Goal: Transaction & Acquisition: Purchase product/service

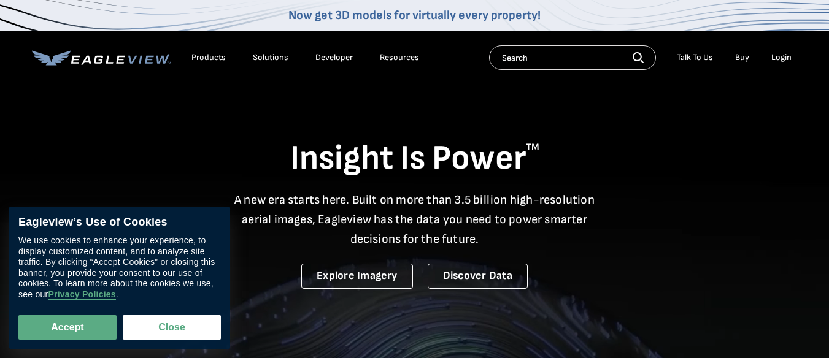
click at [775, 60] on div "Login" at bounding box center [781, 57] width 20 height 11
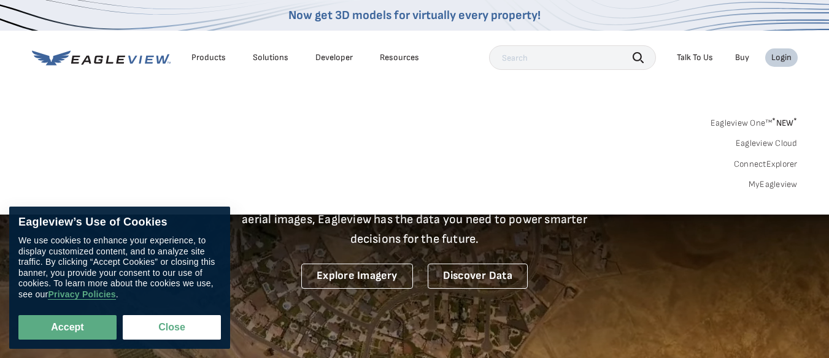
click at [791, 186] on link "MyEagleview" at bounding box center [773, 184] width 49 height 11
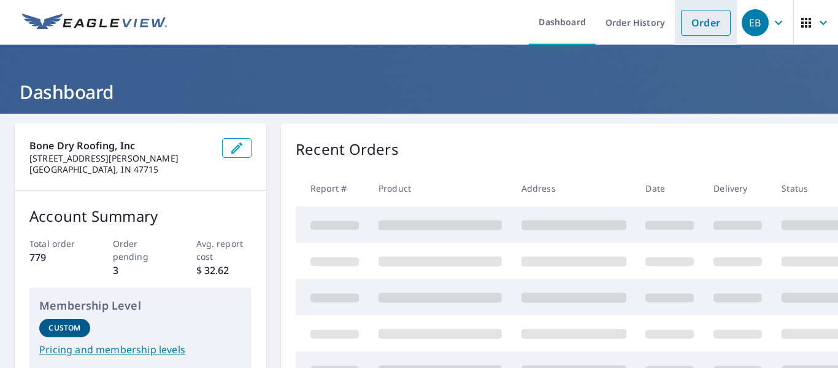
click at [692, 22] on link "Order" at bounding box center [706, 23] width 50 height 26
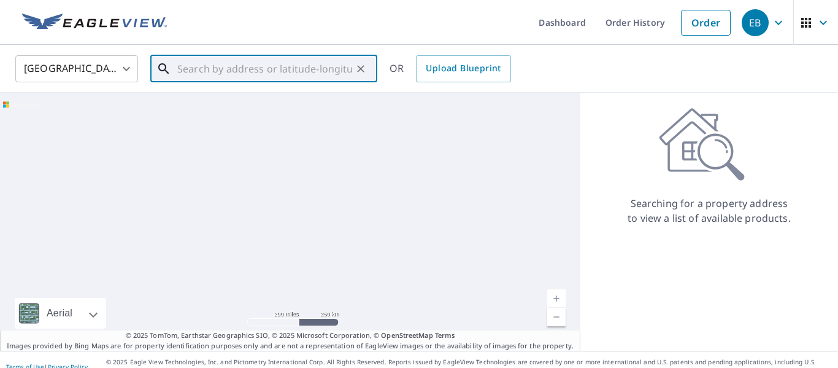
click at [317, 73] on input "text" at bounding box center [264, 69] width 175 height 34
paste input "521 Clay St Henderson, KY 42420"
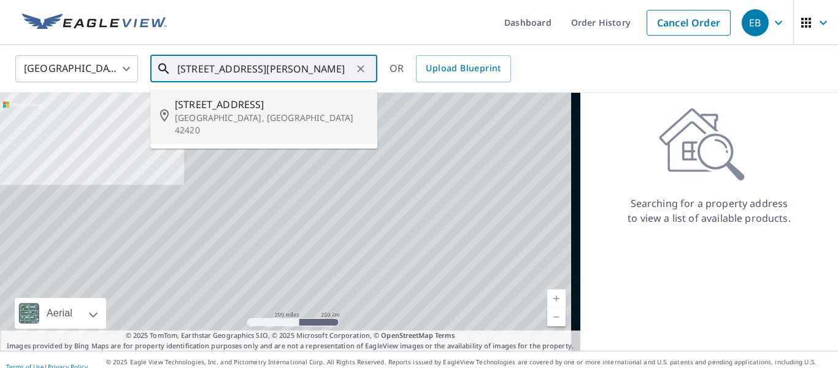
click at [288, 99] on span "521 Clay St" at bounding box center [271, 104] width 193 height 15
type input "521 Clay St Henderson, KY 42420"
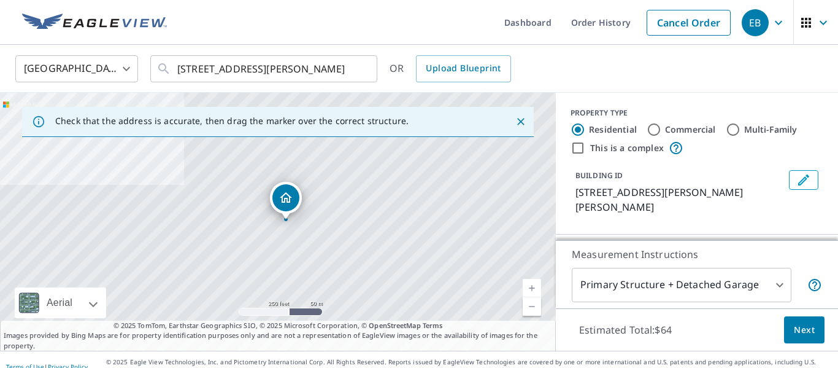
scroll to position [0, 0]
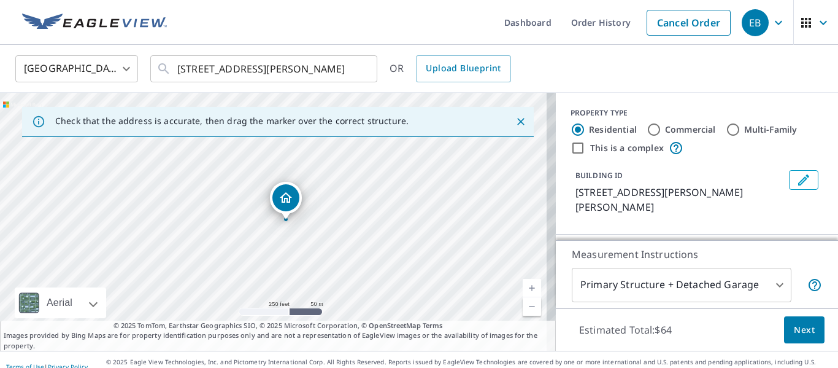
click at [523, 285] on link "Current Level 17, Zoom In" at bounding box center [532, 288] width 18 height 18
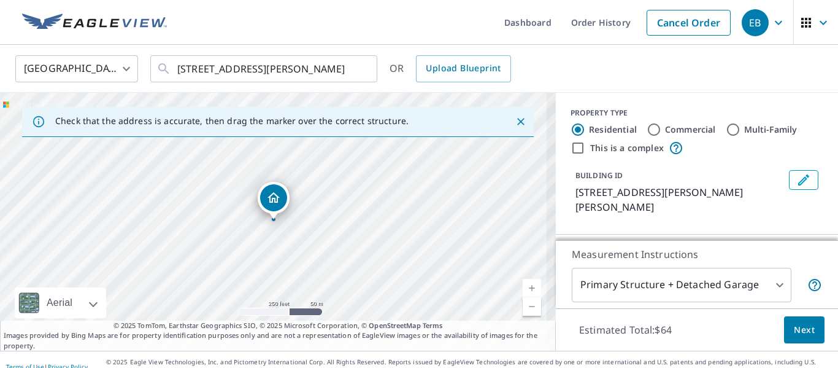
click at [523, 285] on link "Current Level 17, Zoom In" at bounding box center [532, 288] width 18 height 18
click at [523, 285] on link "Current Level 18.70816363657263, Zoom In Disabled" at bounding box center [532, 288] width 18 height 18
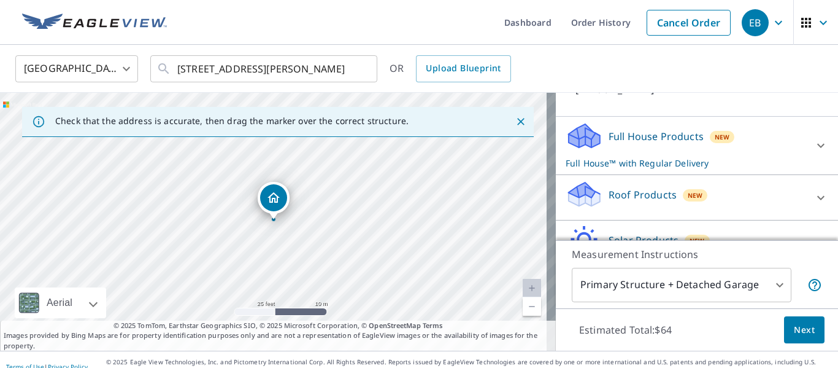
scroll to position [118, 0]
click at [656, 187] on p "Roof Products" at bounding box center [643, 194] width 68 height 15
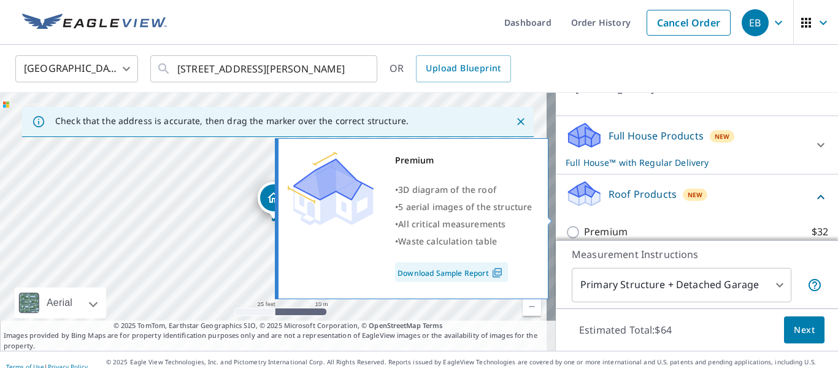
click at [612, 224] on p "Premium" at bounding box center [606, 231] width 44 height 15
click at [584, 225] on input "Premium $32" at bounding box center [575, 232] width 18 height 15
checkbox input "true"
checkbox input "false"
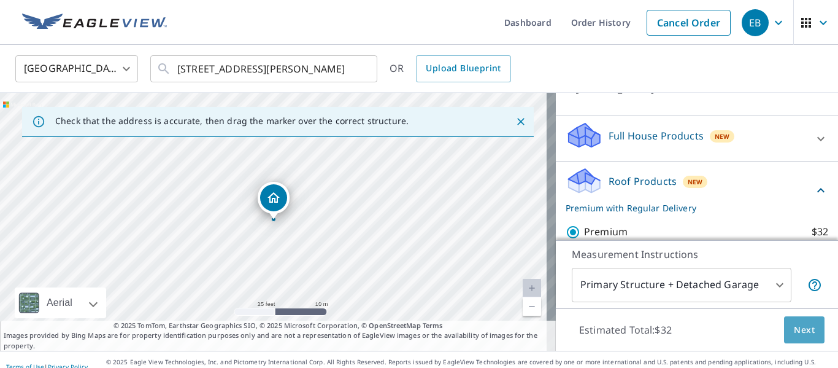
click at [791, 339] on button "Next" at bounding box center [804, 330] width 40 height 28
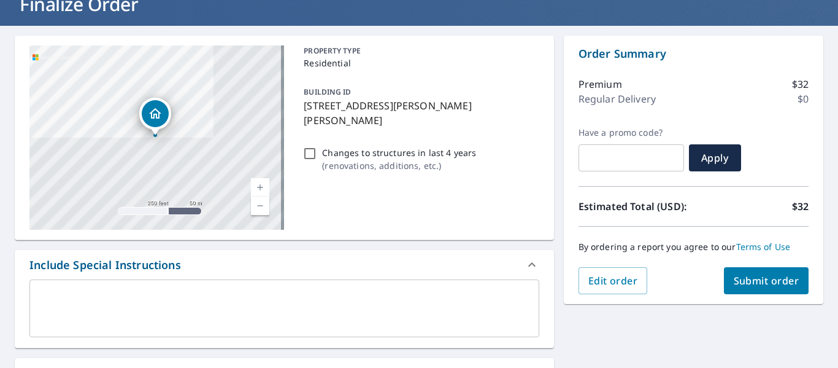
scroll to position [88, 0]
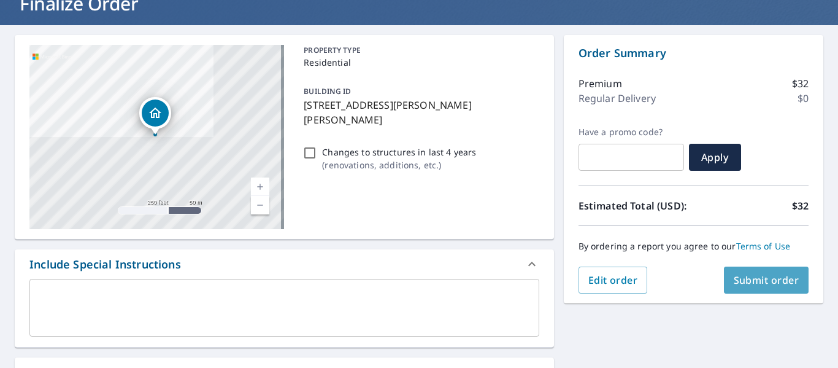
click at [762, 277] on span "Submit order" at bounding box center [767, 279] width 66 height 13
checkbox input "true"
